Goal: Information Seeking & Learning: Learn about a topic

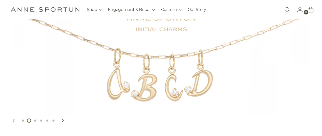
scroll to position [76, 0]
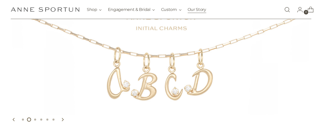
click at [194, 9] on link "Our Story" at bounding box center [197, 9] width 19 height 11
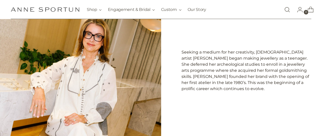
scroll to position [76, 2]
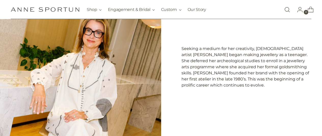
click at [194, 55] on p "Seeking a medium for her creativity, Toronto-born artist Anne Sportun began mak…" at bounding box center [247, 67] width 130 height 43
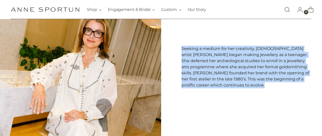
click at [194, 55] on p "Seeking a medium for her creativity, Toronto-born artist Anne Sportun began mak…" at bounding box center [247, 67] width 130 height 43
copy main "Seeking a medium for her creativity, Toronto-born artist Anne Sportun began mak…"
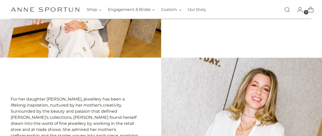
scroll to position [166, 2]
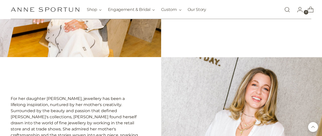
click at [78, 106] on p "For her daughter Haley, jewellery has been a lifelong inspiration, nurtured by …" at bounding box center [76, 120] width 130 height 49
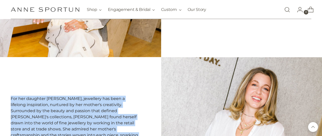
click at [78, 106] on p "For her daughter Haley, jewellery has been a lifelong inspiration, nurtured by …" at bounding box center [76, 120] width 130 height 49
copy p "For her daughter Haley, jewellery has been a lifelong inspiration, nurtured by …"
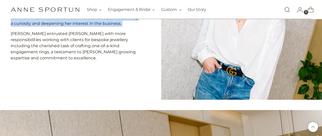
scroll to position [282, 2]
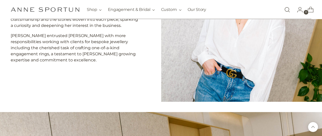
click at [75, 47] on p "Anne entrusted Haley with more responsibilities working with clients for bespok…" at bounding box center [76, 48] width 130 height 31
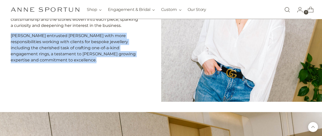
click at [75, 47] on p "Anne entrusted Haley with more responsibilities working with clients for bespok…" at bounding box center [76, 48] width 130 height 31
copy main "Anne entrusted Haley with more responsibilities working with clients for bespok…"
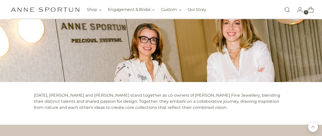
scroll to position [421, 0]
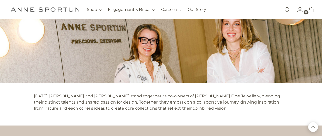
click at [156, 102] on p "Today, Anne and Haley stand together as co-owners of Anne Sportun Fine Jeweller…" at bounding box center [161, 102] width 255 height 18
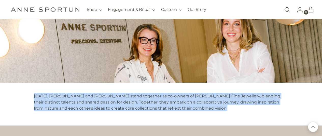
click at [156, 102] on p "Today, Anne and Haley stand together as co-owners of Anne Sportun Fine Jeweller…" at bounding box center [161, 102] width 255 height 18
copy div "Today, Anne and Haley stand together as co-owners of Anne Sportun Fine Jeweller…"
click at [253, 109] on p "Today, Anne and Haley stand together as co-owners of Anne Sportun Fine Jeweller…" at bounding box center [161, 102] width 255 height 18
